Goal: Task Accomplishment & Management: Manage account settings

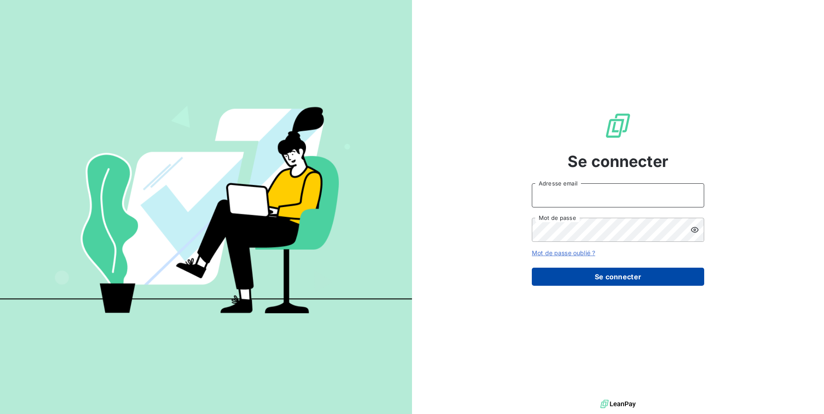
type input "[EMAIL_ADDRESS][DOMAIN_NAME]"
click at [568, 275] on button "Se connecter" at bounding box center [618, 277] width 172 height 18
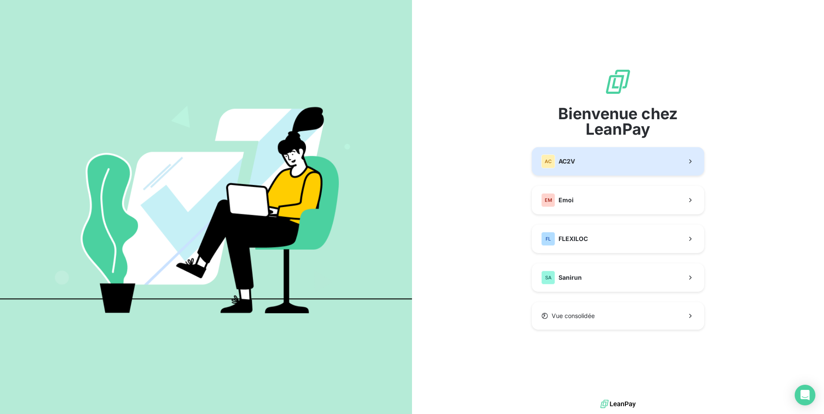
click at [594, 168] on button "AC AC2V" at bounding box center [618, 161] width 172 height 28
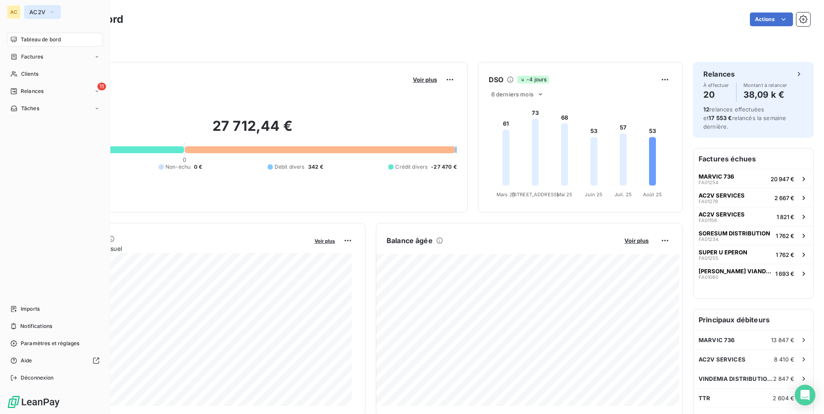
click at [43, 11] on span "AC2V" at bounding box center [37, 12] width 16 height 7
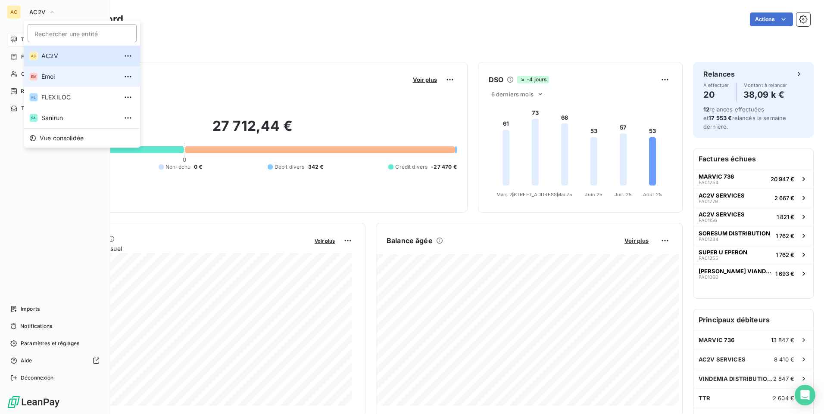
click at [48, 77] on span "Emoi" at bounding box center [79, 76] width 76 height 9
